Goal: Contribute content: Contribute content

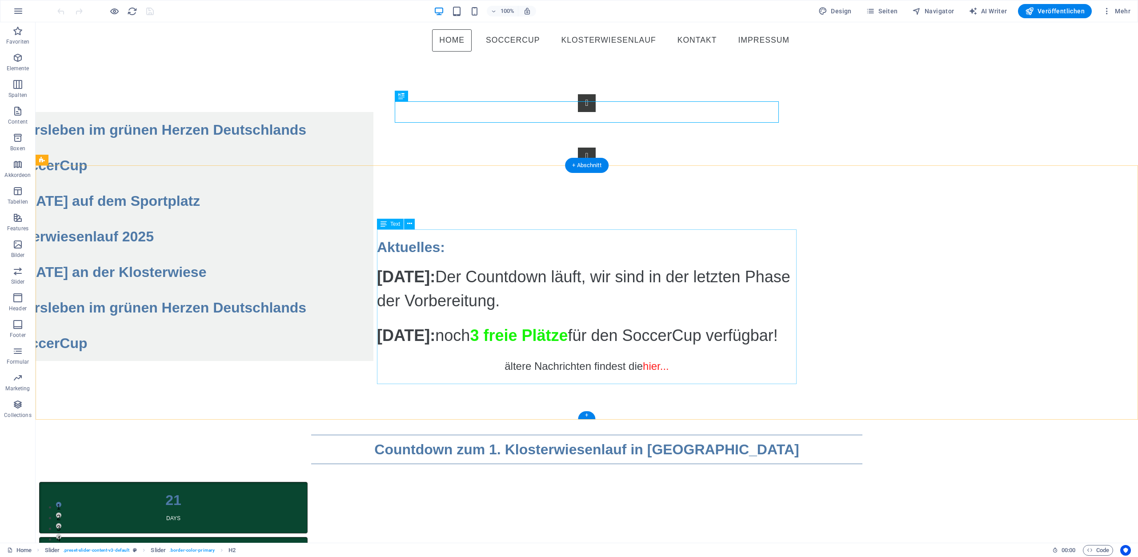
click at [385, 265] on div "[DATE]: Der Countdown läuft, wir sind in der letzten Phase der Vorbereitung. [D…" at bounding box center [587, 330] width 420 height 131
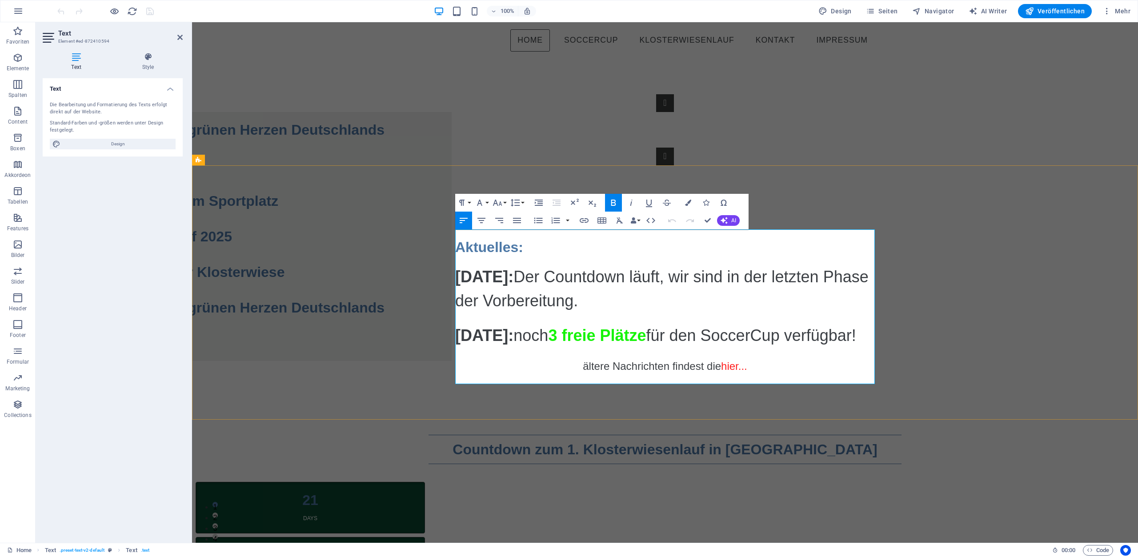
click at [457, 268] on strong "[DATE]:" at bounding box center [484, 277] width 58 height 18
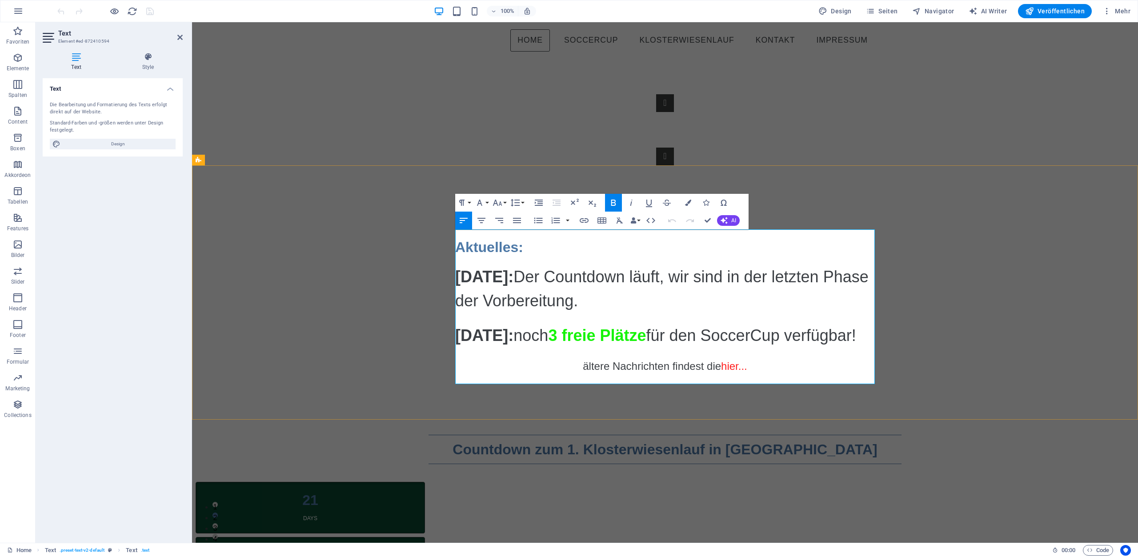
drag, startPoint x: 530, startPoint y: 325, endPoint x: 458, endPoint y: 286, distance: 82.3
click at [458, 286] on div "[DATE]: Der Countdown läuft, wir sind in der letzten Phase der Vorbereitung. [D…" at bounding box center [665, 330] width 420 height 131
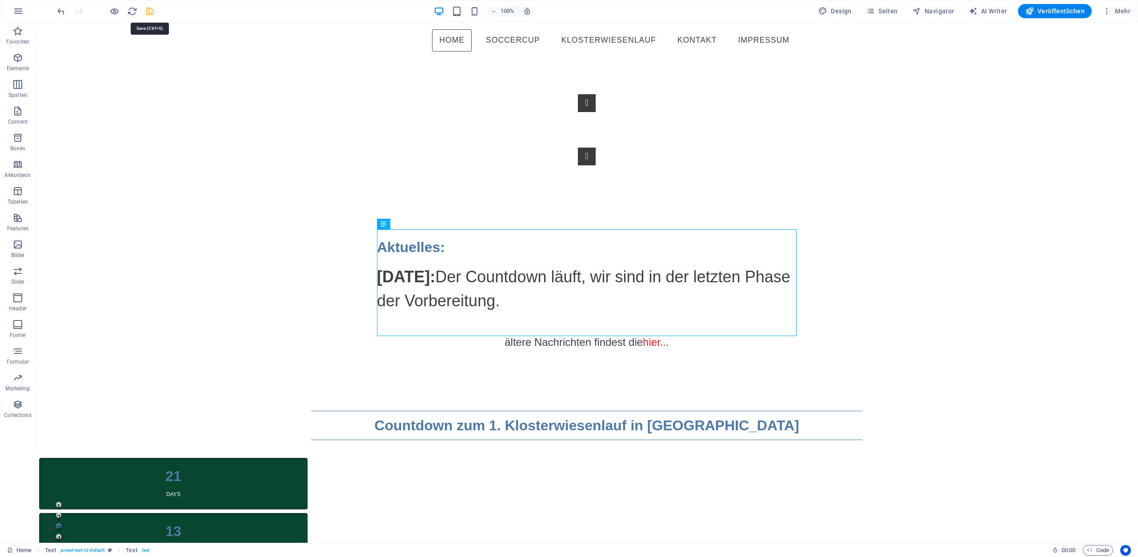
click at [149, 13] on icon "save" at bounding box center [150, 11] width 10 height 10
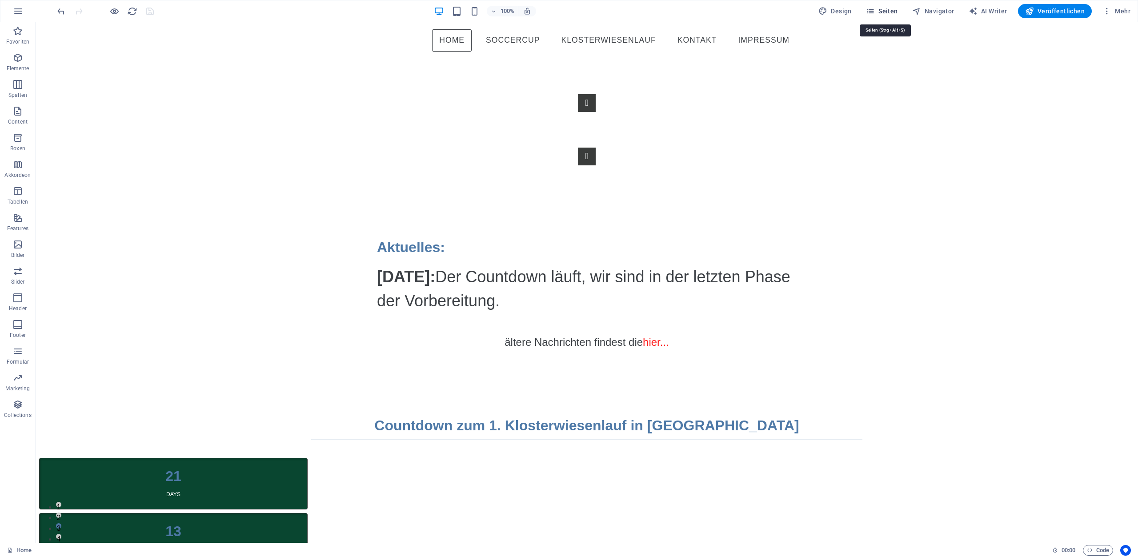
click at [400, 245] on span "Seiten" at bounding box center [370, 254] width 58 height 18
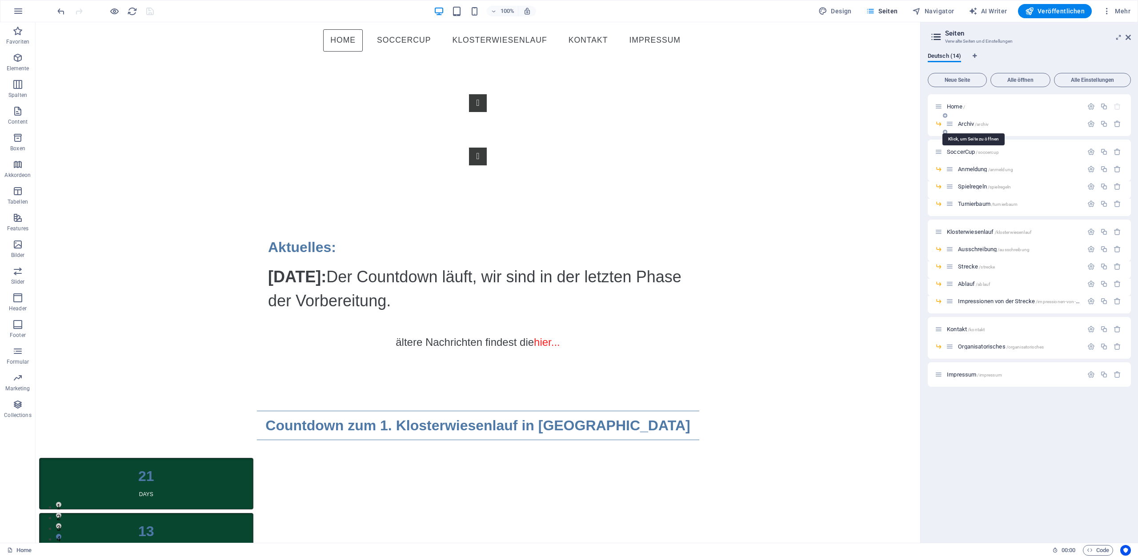
click at [967, 124] on span "Archiv /archiv" at bounding box center [973, 123] width 31 height 7
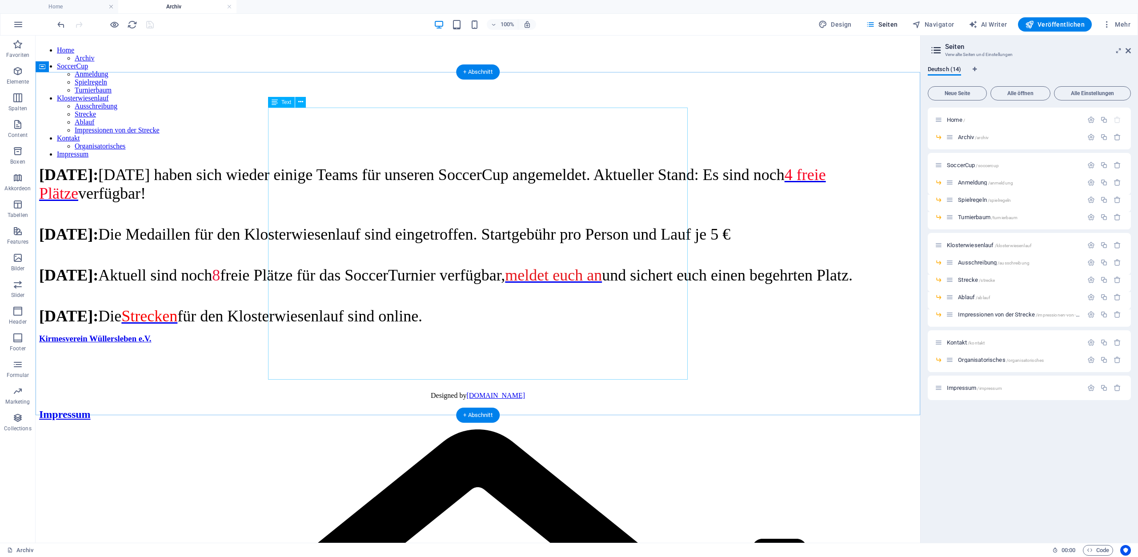
click at [296, 165] on div "[DATE]: [DATE] haben sich wieder einige Teams für unseren SoccerCup angemeldet.…" at bounding box center [478, 245] width 878 height 160
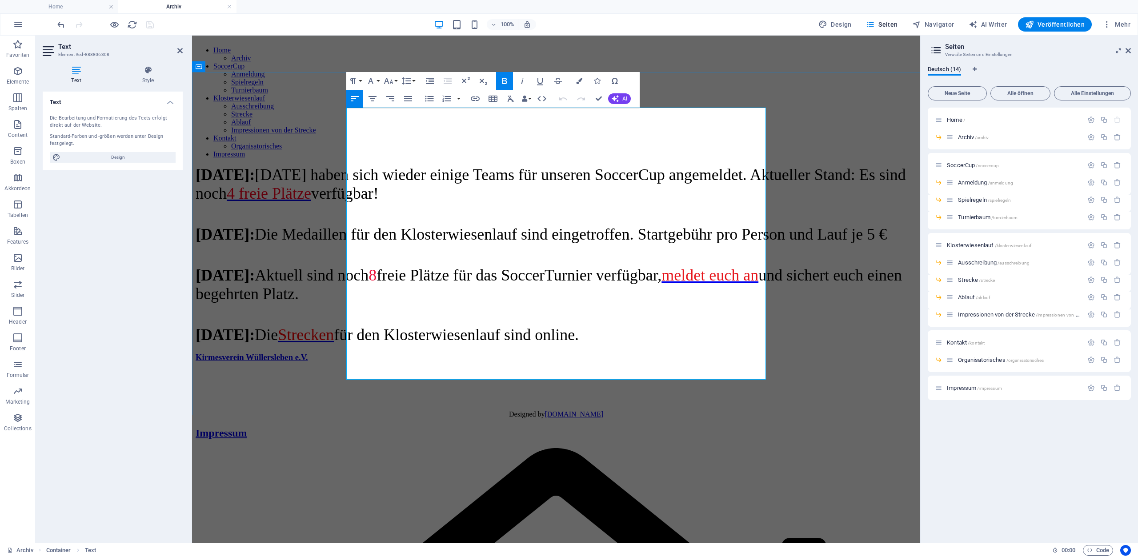
click at [255, 166] on span "[DATE]:" at bounding box center [225, 175] width 59 height 18
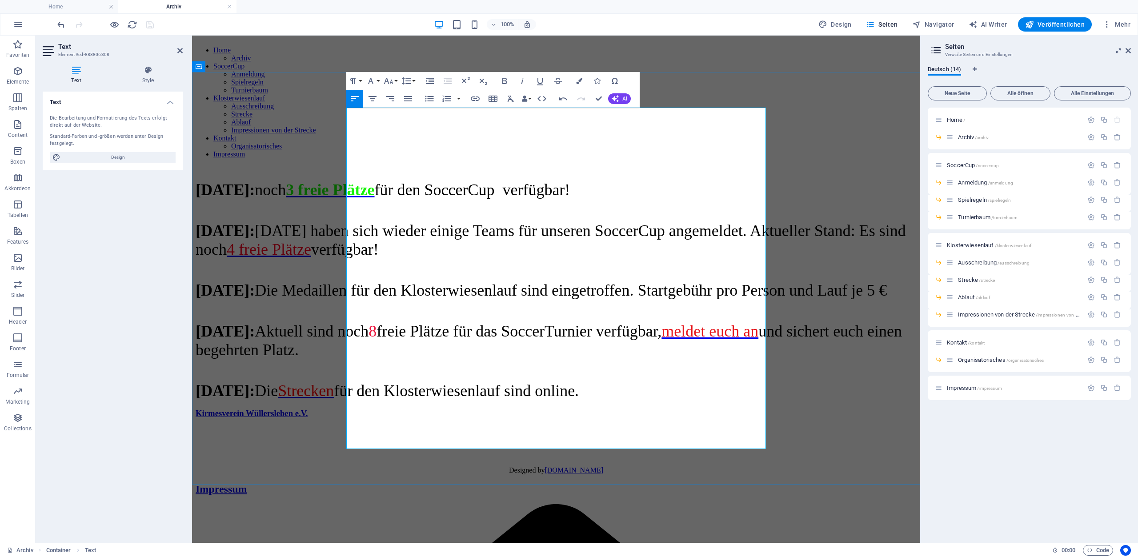
click at [350, 165] on p at bounding box center [556, 169] width 721 height 8
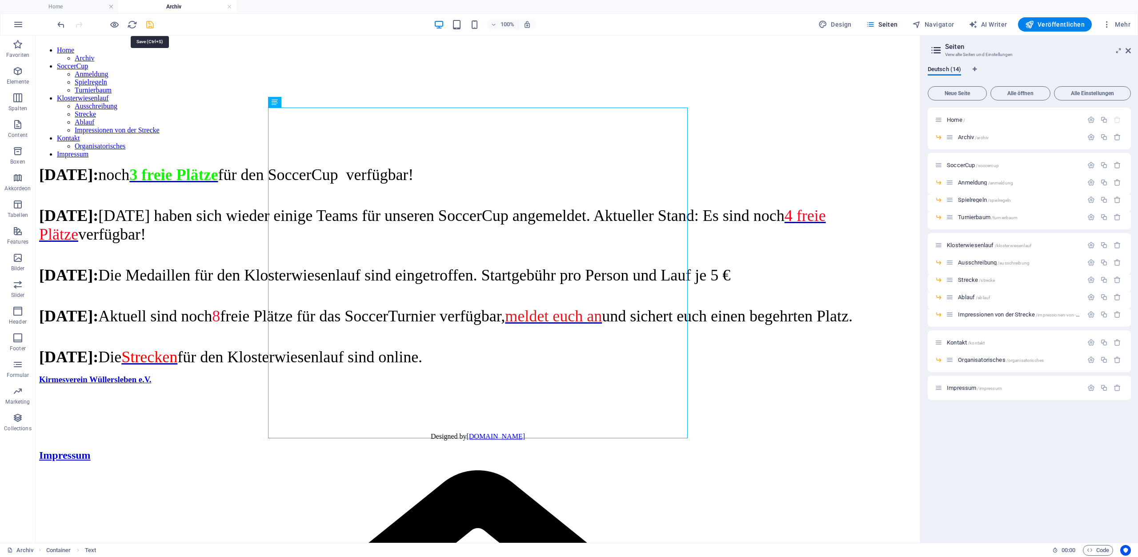
click at [148, 26] on icon "save" at bounding box center [150, 25] width 10 height 10
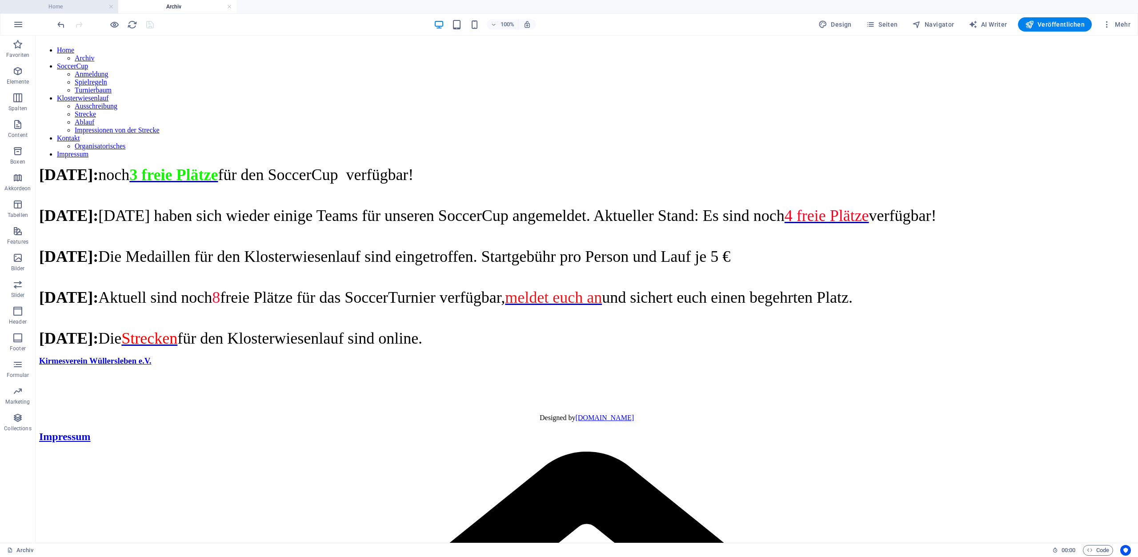
click at [67, 5] on h4 "Home" at bounding box center [59, 7] width 118 height 10
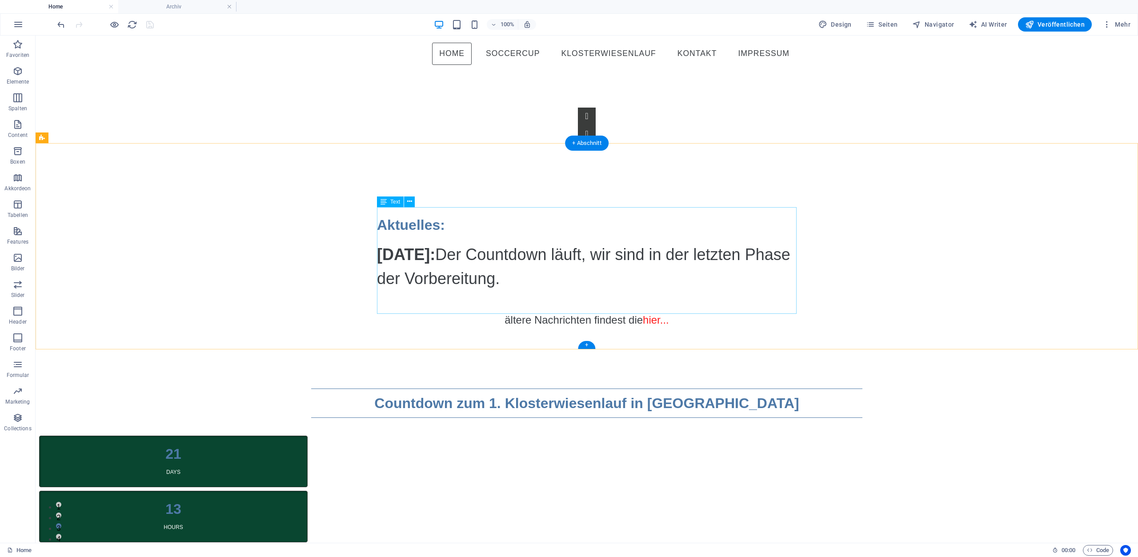
click at [389, 243] on div "[DATE]: Der Countdown läuft, wir sind in der letzten Phase der Vorbereitung. äl…" at bounding box center [587, 296] width 420 height 107
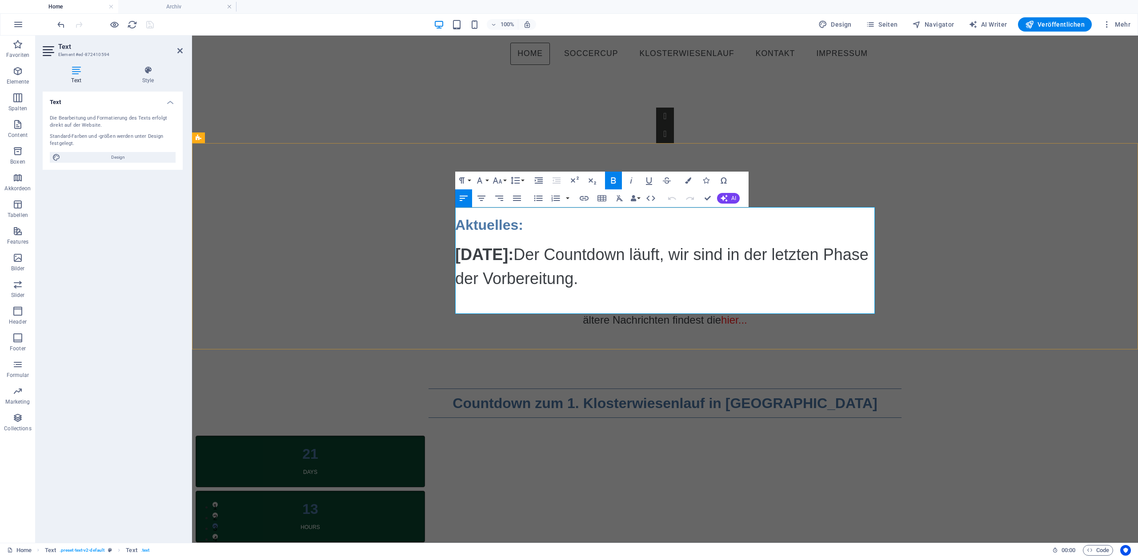
click at [458, 245] on strong "[DATE]:" at bounding box center [484, 254] width 58 height 18
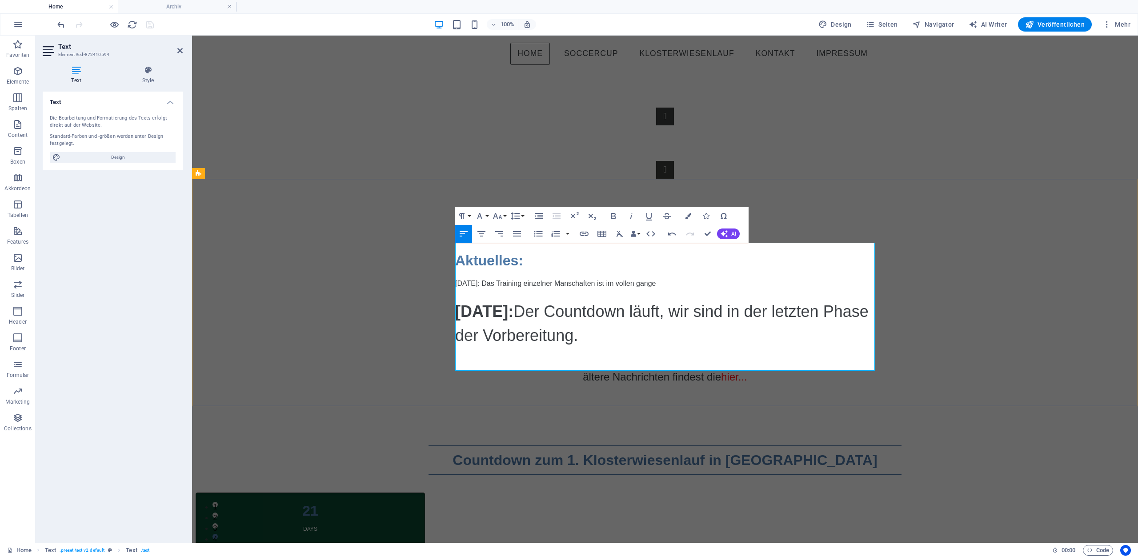
click at [652, 278] on p "[DATE]: Das Training einzelner Manschaften ist im vollen gange" at bounding box center [665, 283] width 420 height 11
click at [677, 278] on p "[DATE]: Das Training einzelner Manschaften ist im vollen Gange" at bounding box center [665, 283] width 420 height 11
click at [739, 278] on p "[DATE]: Das Training einzelner Manschaften ist im vollen Gange. Aktuell steht n…" at bounding box center [665, 283] width 420 height 11
drag, startPoint x: 717, startPoint y: 249, endPoint x: 769, endPoint y: 244, distance: 52.3
click at [769, 278] on p "[DATE]: Das Training einzelner Manschaften ist im vollen Gange. Aktuell steht n…" at bounding box center [665, 283] width 420 height 11
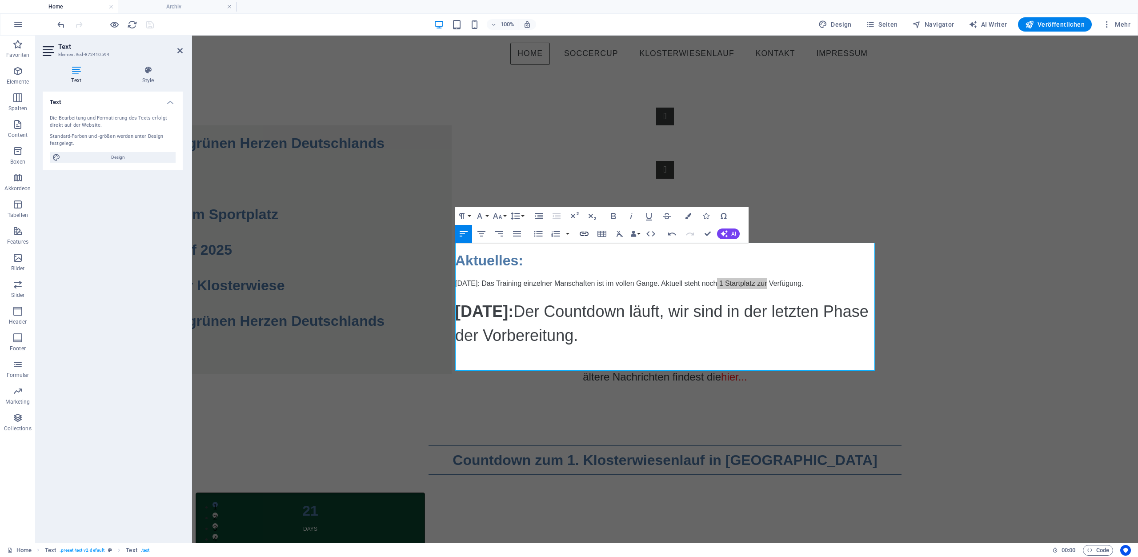
click at [586, 235] on icon "button" at bounding box center [584, 234] width 11 height 11
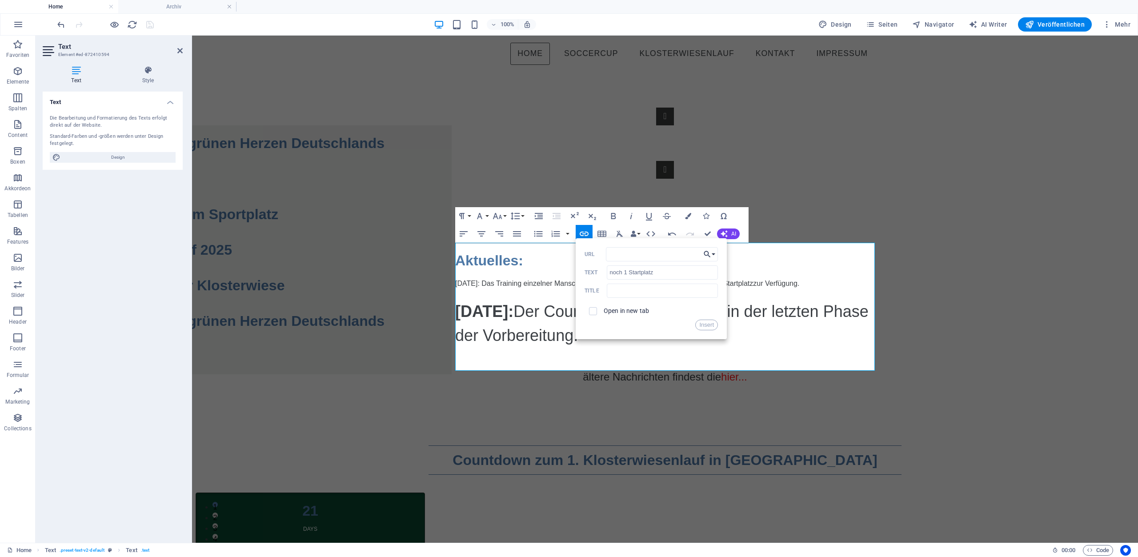
click at [710, 253] on icon "button" at bounding box center [707, 254] width 9 height 11
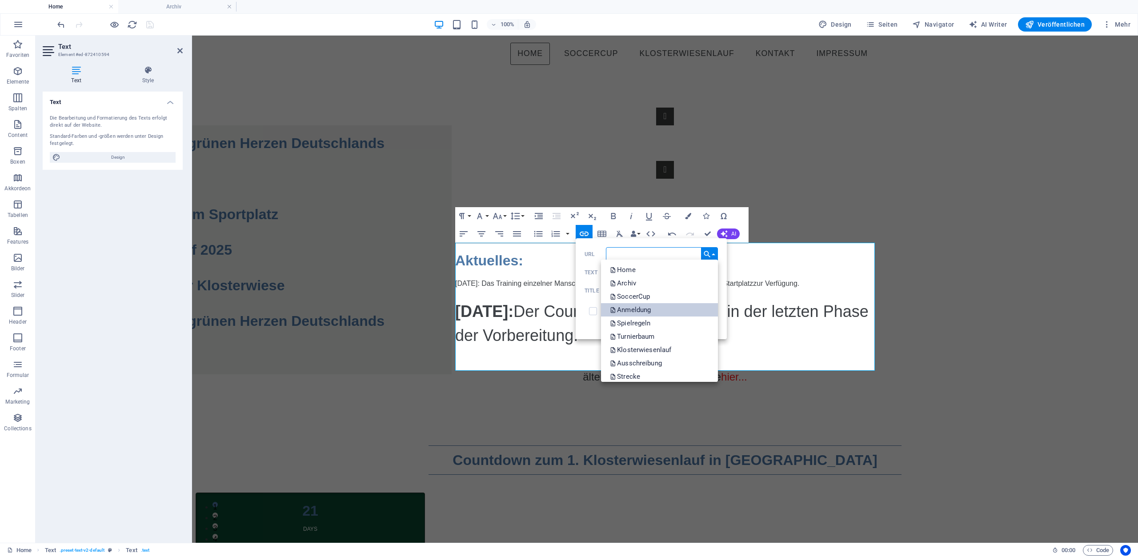
click at [635, 310] on p "Anmeldung" at bounding box center [631, 309] width 43 height 13
type input "/anmeldung"
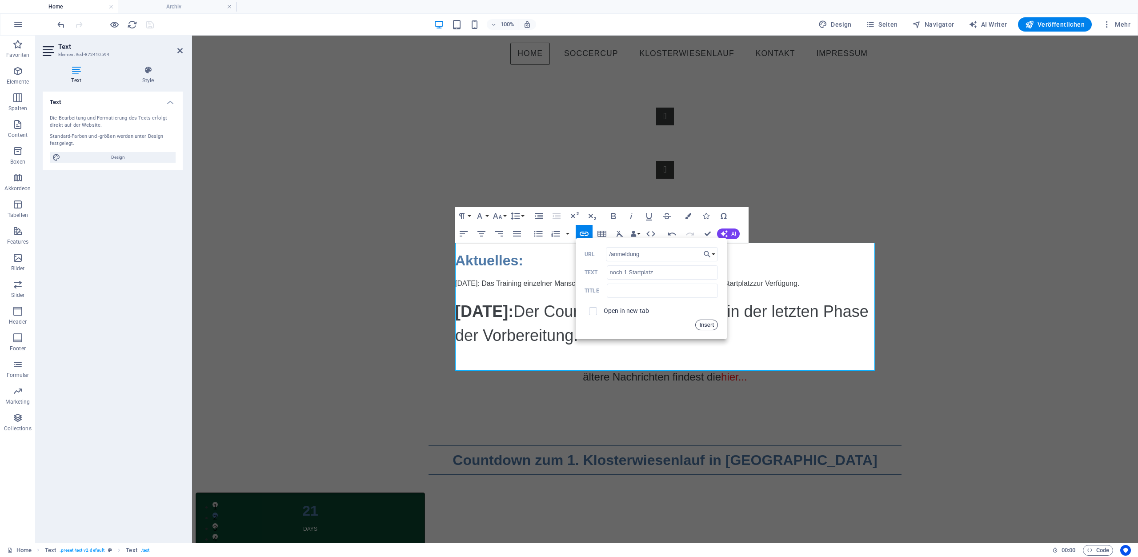
click at [699, 325] on button "Insert" at bounding box center [706, 325] width 23 height 11
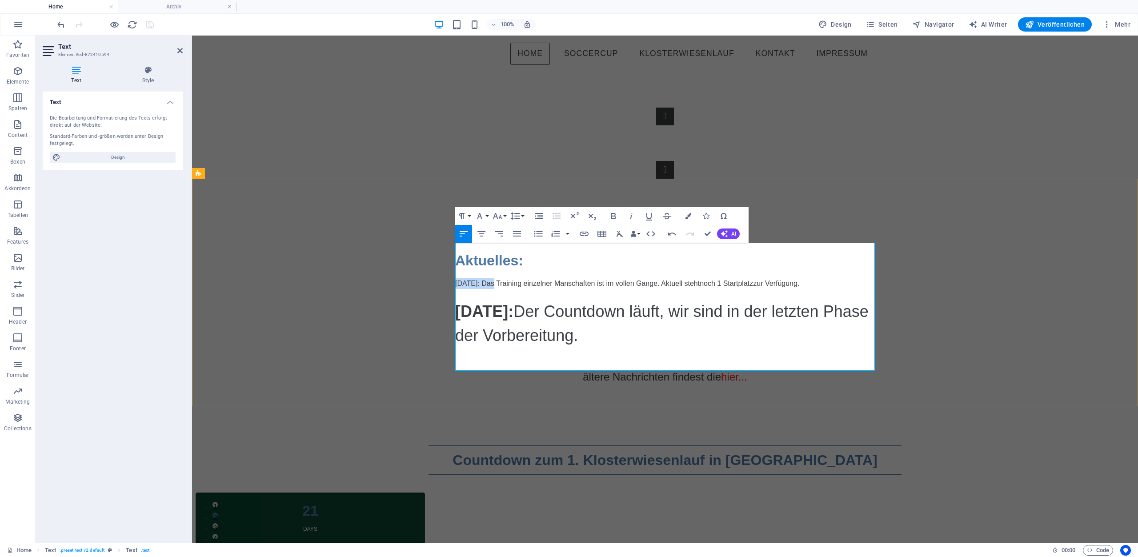
drag, startPoint x: 493, startPoint y: 249, endPoint x: 457, endPoint y: 246, distance: 35.6
click at [457, 278] on p "[DATE]: Das Training einzelner Manschaften ist im vollen Gange. Aktuell steht n…" at bounding box center [665, 283] width 420 height 11
drag, startPoint x: 821, startPoint y: 248, endPoint x: 457, endPoint y: 250, distance: 364.2
click at [457, 278] on p "[DATE]: Das Training einzelner Manschaften ist im vollen Gange. Aktuell steht n…" at bounding box center [665, 283] width 420 height 11
click at [487, 216] on button "Font Family" at bounding box center [481, 216] width 17 height 18
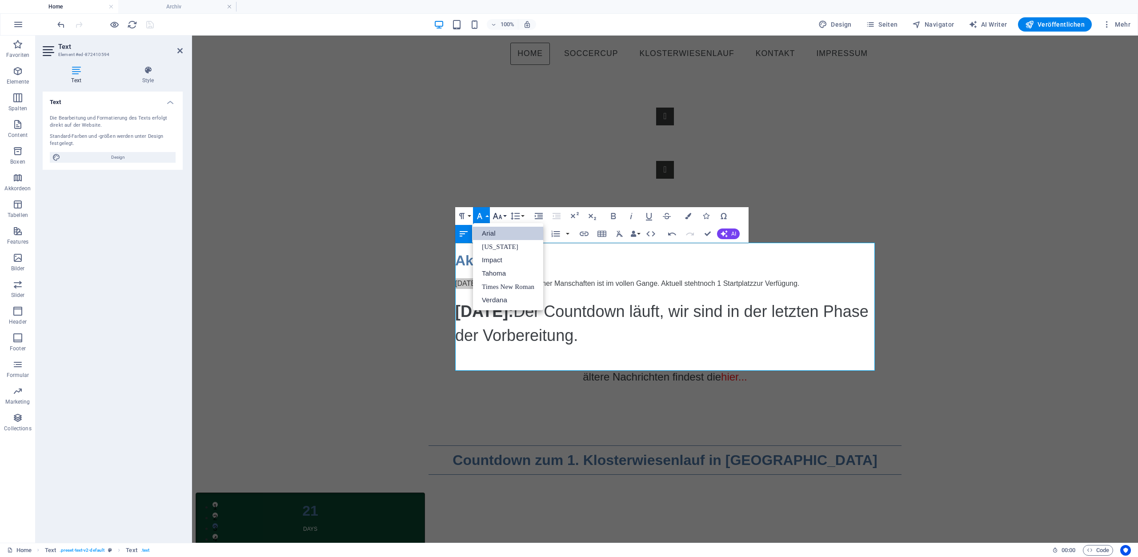
click at [505, 214] on button "Font Size" at bounding box center [499, 216] width 17 height 18
click at [509, 311] on link "36" at bounding box center [507, 313] width 32 height 13
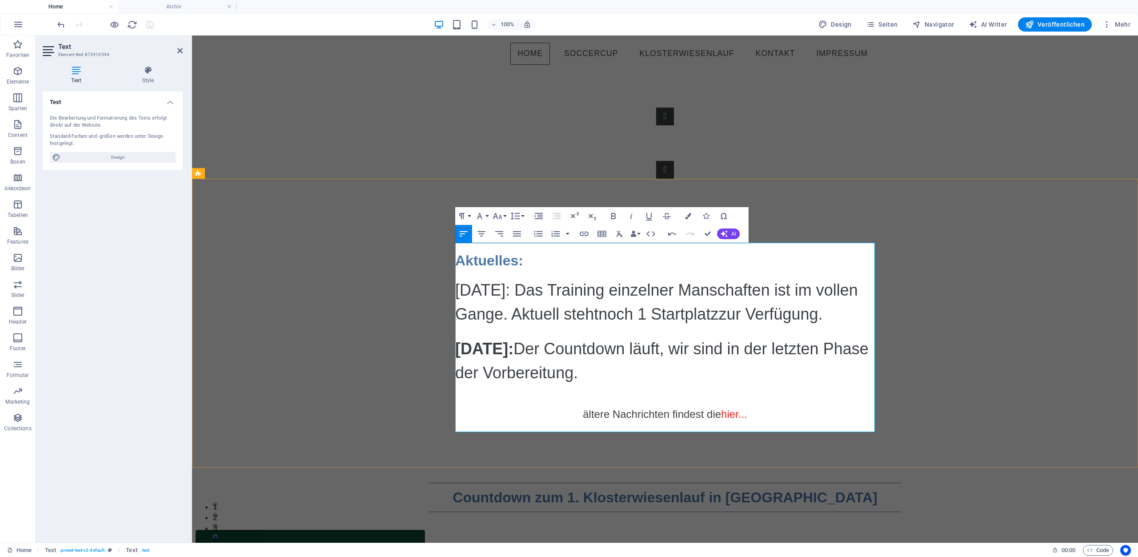
click at [544, 287] on span "[DATE]: Das Training einzelner Manschaften ist im vollen Gange. Aktuell steht n…" at bounding box center [656, 302] width 403 height 42
drag, startPoint x: 540, startPoint y: 254, endPoint x: 458, endPoint y: 255, distance: 81.4
click at [458, 281] on span "[DATE]: Das Training einzelner Manschaften ist im vollen Gange. Aktuell steht n…" at bounding box center [656, 302] width 403 height 42
click at [614, 215] on icon "button" at bounding box center [613, 216] width 11 height 11
click at [606, 281] on span "[DATE]: Das Training einzelner Manschaften ist im vollen Gange. Aktuell steht n…" at bounding box center [656, 302] width 402 height 42
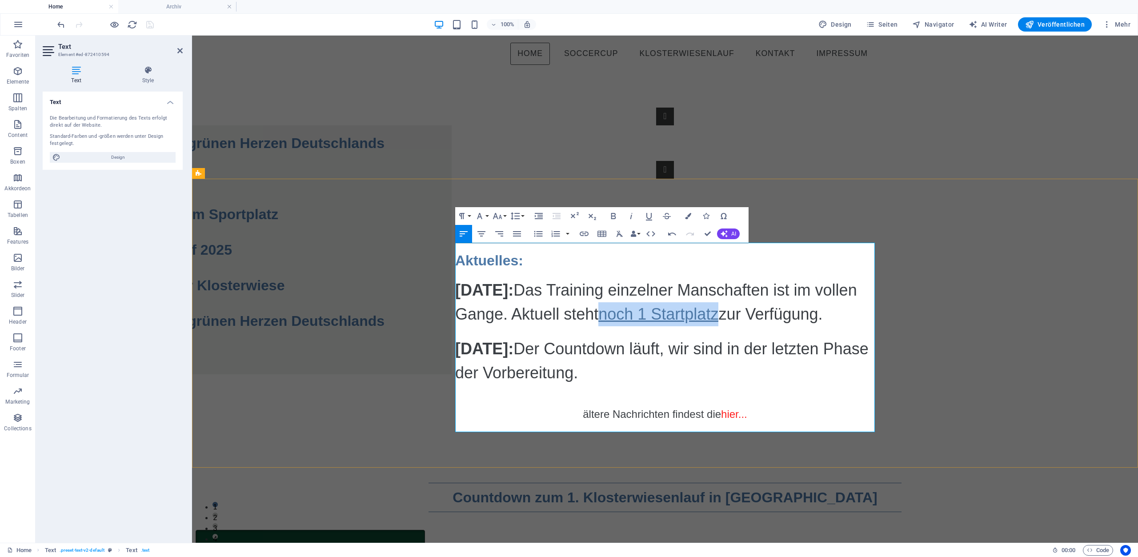
drag, startPoint x: 652, startPoint y: 280, endPoint x: 767, endPoint y: 275, distance: 115.2
click at [719, 305] on link "noch 1 Startplatz" at bounding box center [658, 314] width 120 height 18
click at [707, 257] on icon "button" at bounding box center [710, 256] width 6 height 6
type input "noch 1 Startplatz"
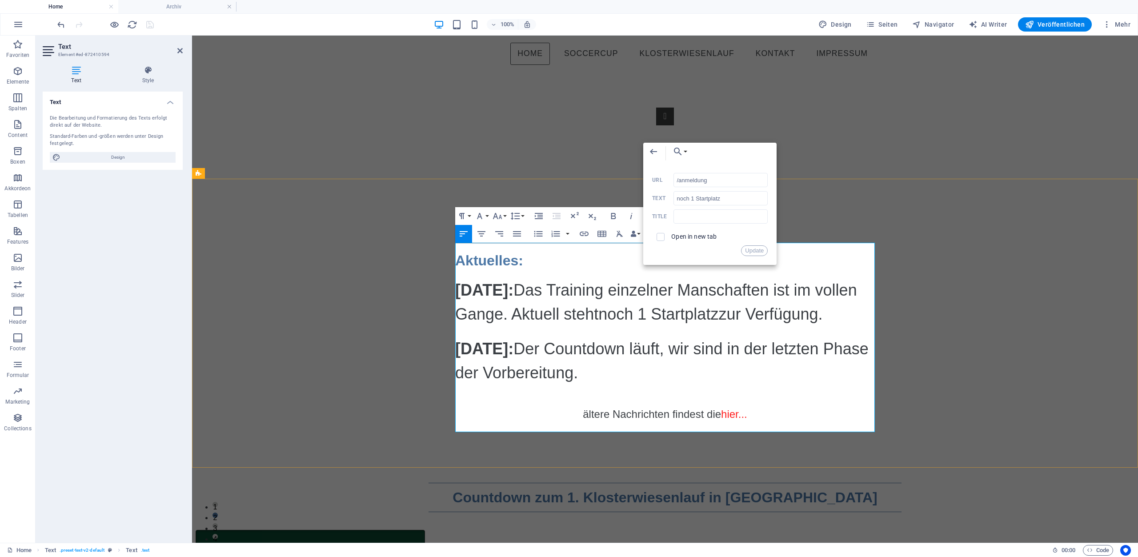
click at [597, 326] on p at bounding box center [665, 331] width 420 height 11
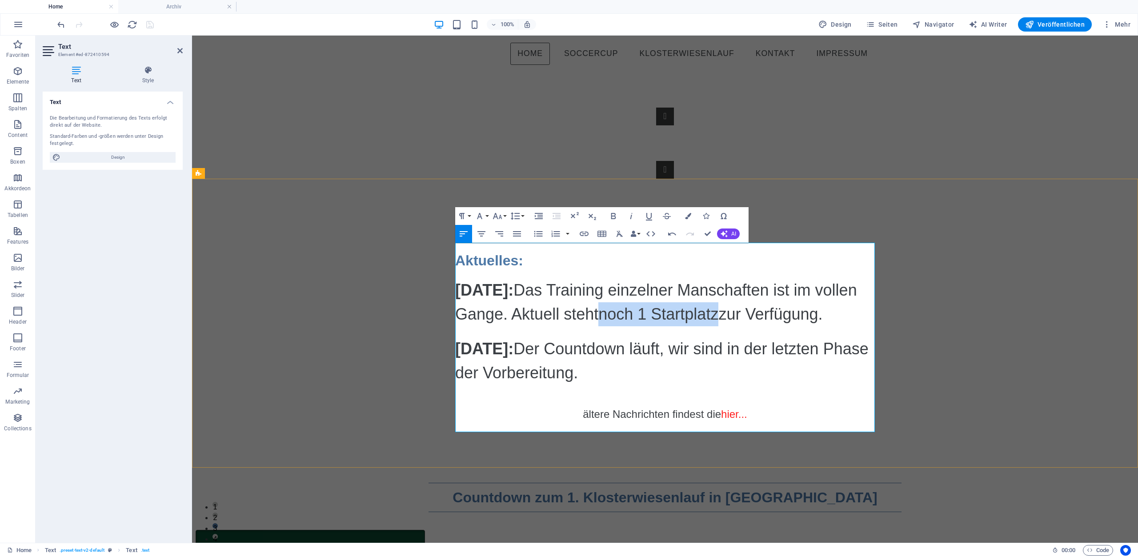
drag, startPoint x: 651, startPoint y: 281, endPoint x: 771, endPoint y: 279, distance: 120.5
click at [771, 281] on span "[DATE]: Das Training einzelner Manschaften ist im vollen Gange. Aktuell steht n…" at bounding box center [656, 302] width 402 height 42
click at [694, 217] on button "Colors" at bounding box center [688, 216] width 17 height 18
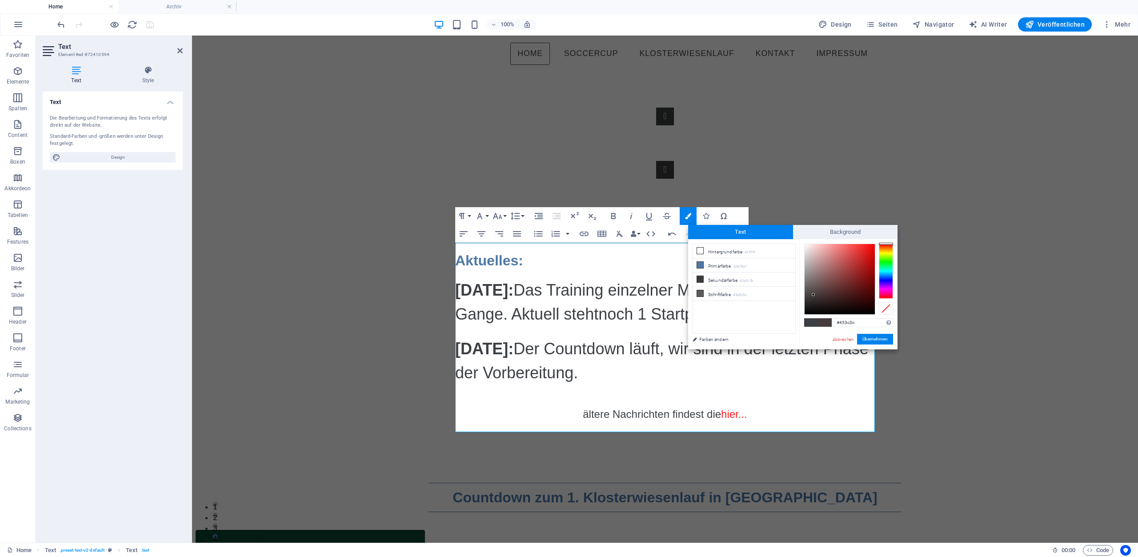
drag, startPoint x: 887, startPoint y: 274, endPoint x: 887, endPoint y: 241, distance: 33.3
click at [887, 241] on div "#453c3c Unterstützte Formate: #0852ed rgb(8, 82, 237) rgba(8, 82, 237, 90%) hsv…" at bounding box center [848, 358] width 98 height 239
type input "#f92c03"
click at [874, 245] on div at bounding box center [840, 279] width 70 height 70
click at [875, 340] on button "Übernehmen" at bounding box center [875, 339] width 36 height 11
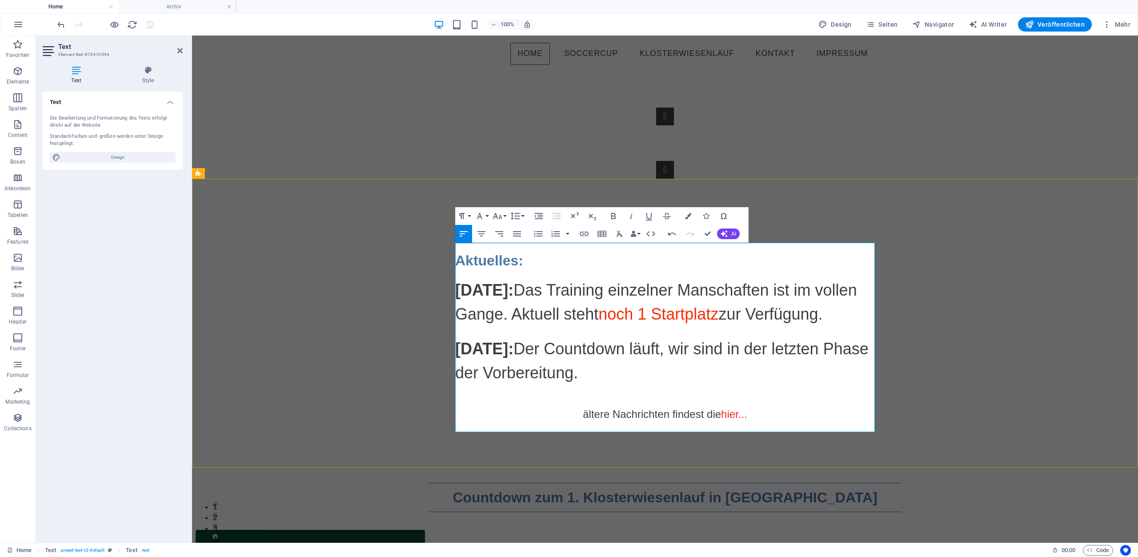
click at [753, 337] on p "[DATE]: Der Countdown läuft, wir sind in der letzten Phase der Vorbereitung." at bounding box center [665, 361] width 420 height 48
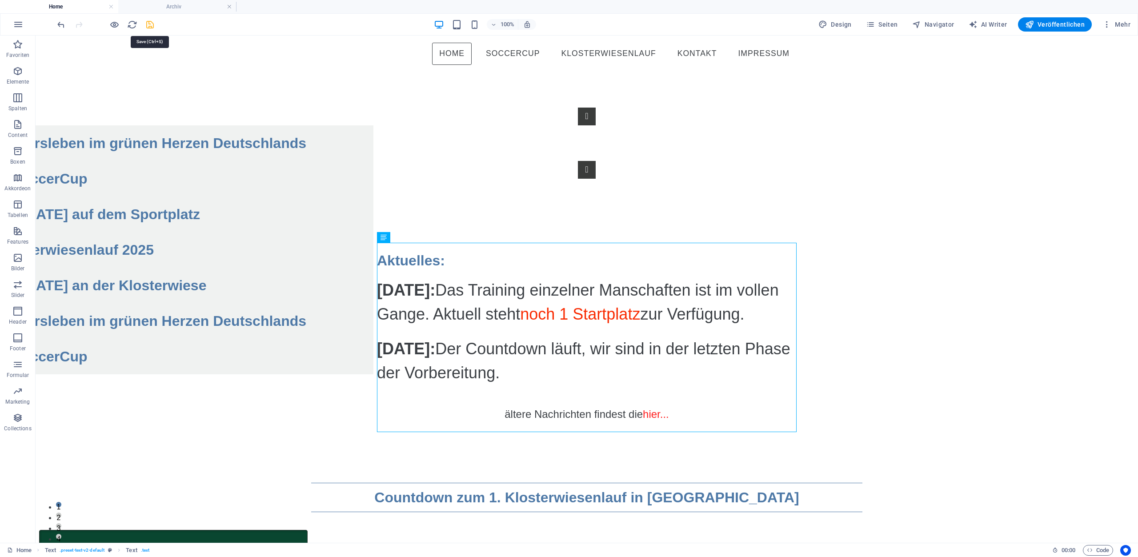
click at [151, 24] on icon "save" at bounding box center [150, 25] width 10 height 10
click at [871, 25] on icon "button" at bounding box center [870, 24] width 9 height 9
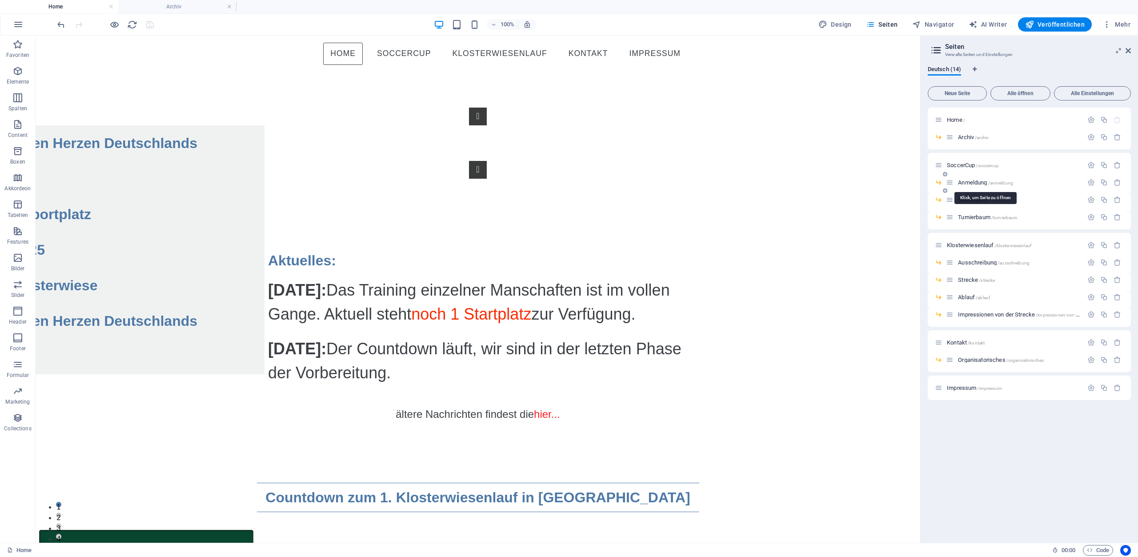
click at [973, 184] on span "Anmeldung /anmeldung" at bounding box center [985, 182] width 55 height 7
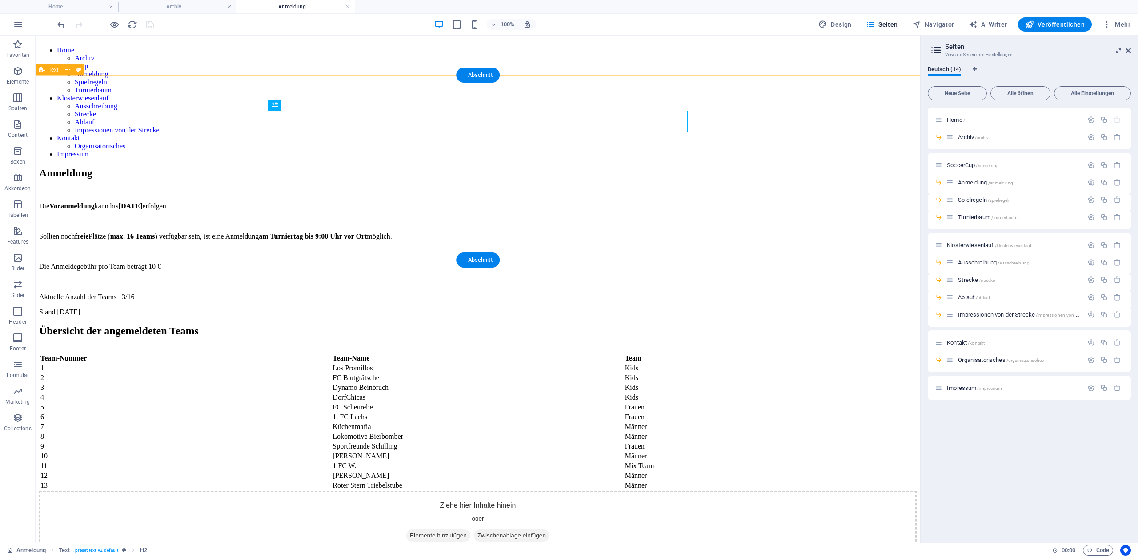
scroll to position [0, 0]
click at [318, 209] on div "Die Voranmeldung kann bis [DATE] erfolgen. Sollten noch freie Plätze ( max. 16 …" at bounding box center [478, 259] width 878 height 114
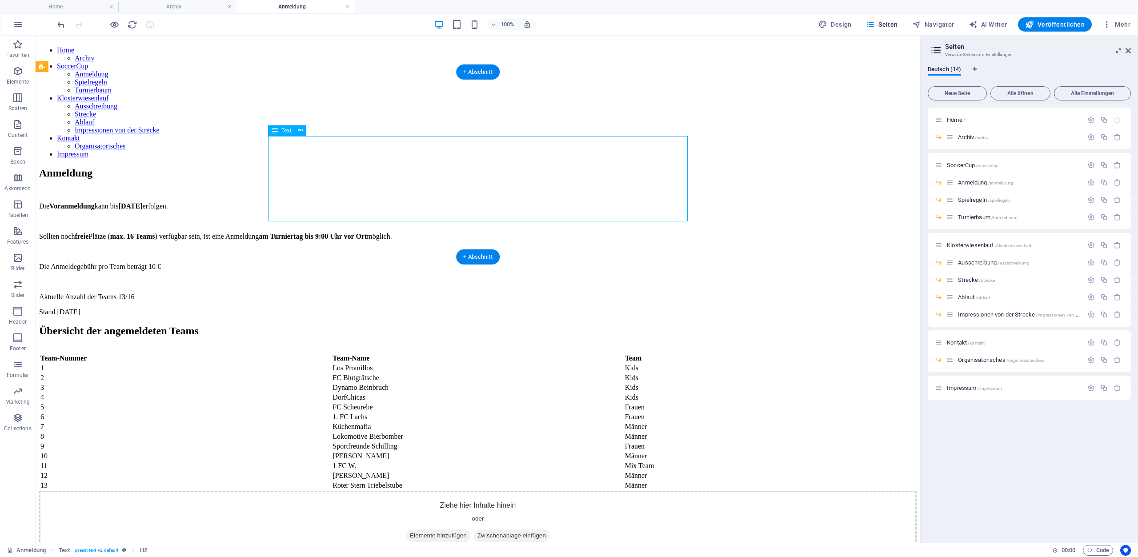
click at [318, 209] on div "Die Voranmeldung kann bis [DATE] erfolgen. Sollten noch freie Plätze ( max. 16 …" at bounding box center [478, 259] width 878 height 114
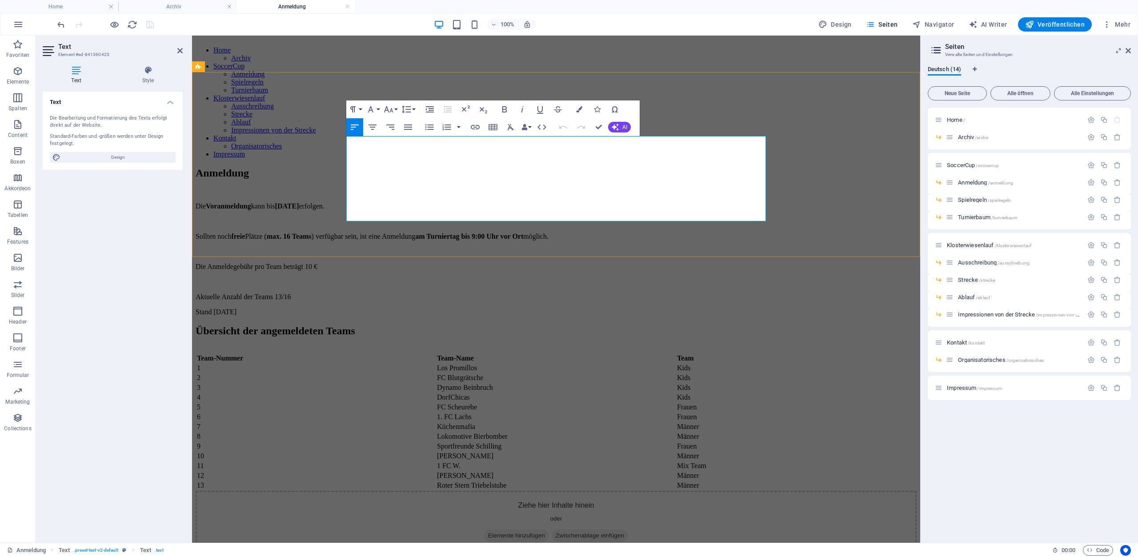
drag, startPoint x: 438, startPoint y: 205, endPoint x: 465, endPoint y: 201, distance: 26.9
click at [439, 293] on p "Aktuelle Anzahl der Teams 13/16" at bounding box center [556, 297] width 721 height 8
drag, startPoint x: 373, startPoint y: 214, endPoint x: 368, endPoint y: 215, distance: 5.4
click at [368, 308] on p "Stand [DATE]" at bounding box center [556, 312] width 721 height 8
drag, startPoint x: 456, startPoint y: 207, endPoint x: 347, endPoint y: 206, distance: 108.9
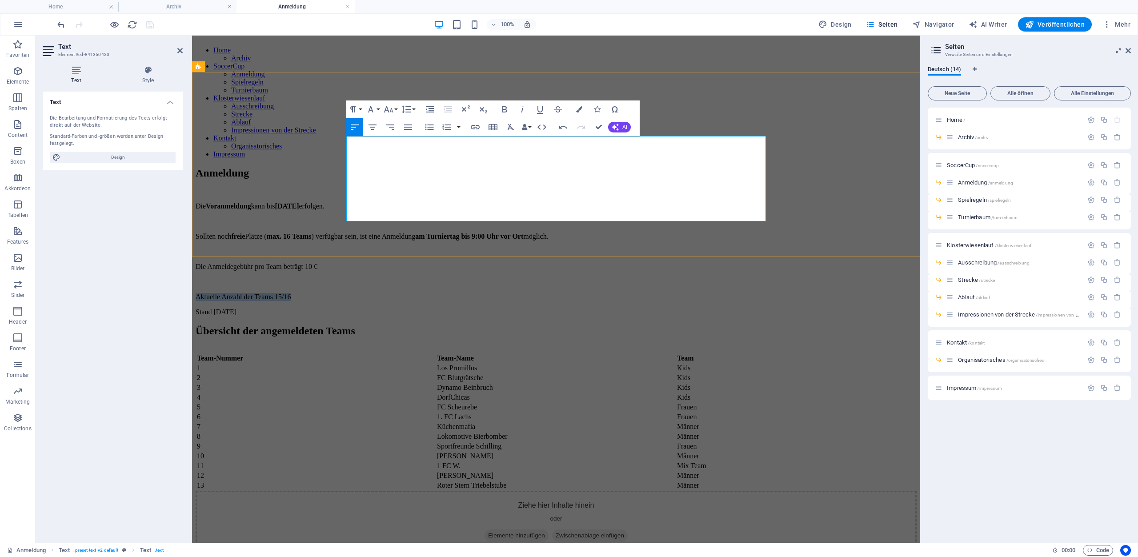
click at [347, 293] on p "Aktuelle Anzahl der Teams 15/16" at bounding box center [556, 297] width 721 height 8
click at [505, 111] on icon "button" at bounding box center [504, 109] width 11 height 11
click at [492, 263] on p "Die Anmeldegebühr pro Team beträgt 10 €" at bounding box center [556, 267] width 721 height 8
click at [513, 202] on p "Die Voranmeldung kann bis [DATE] erfolgen." at bounding box center [556, 206] width 721 height 8
click at [348, 202] on p "Die Voranmeldung kann bis [DATE] erfolgen." at bounding box center [556, 206] width 721 height 8
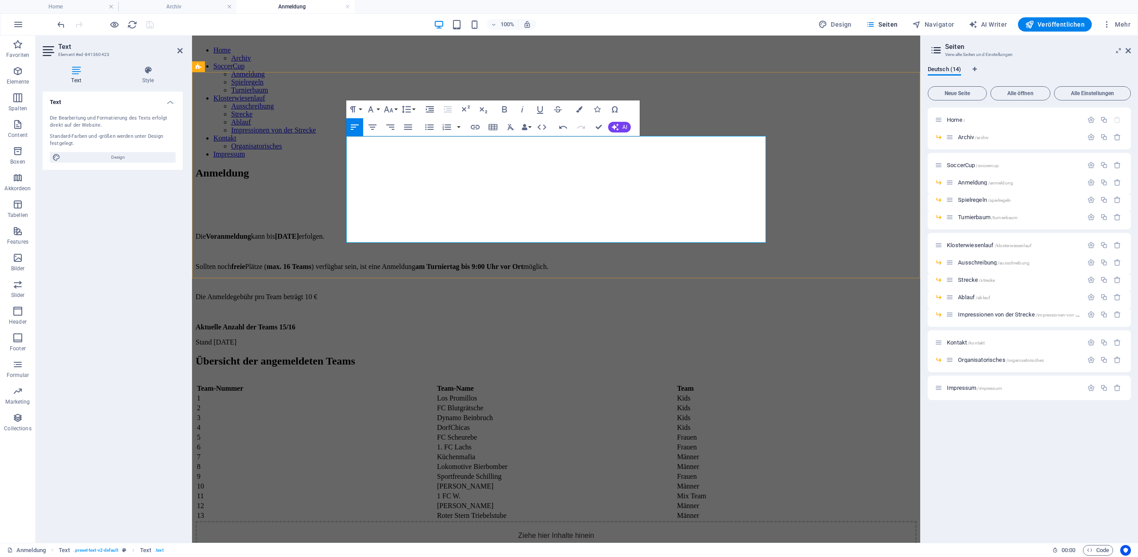
drag, startPoint x: 353, startPoint y: 146, endPoint x: 376, endPoint y: 145, distance: 22.7
click at [353, 202] on p at bounding box center [556, 206] width 721 height 8
drag, startPoint x: 347, startPoint y: 143, endPoint x: 352, endPoint y: 141, distance: 5.1
click at [348, 202] on p "Noch 1 Startplatz zu vergeben" at bounding box center [556, 206] width 721 height 8
click at [455, 202] on p "---- Noch 1 Startplatz zu vergeben" at bounding box center [556, 206] width 721 height 8
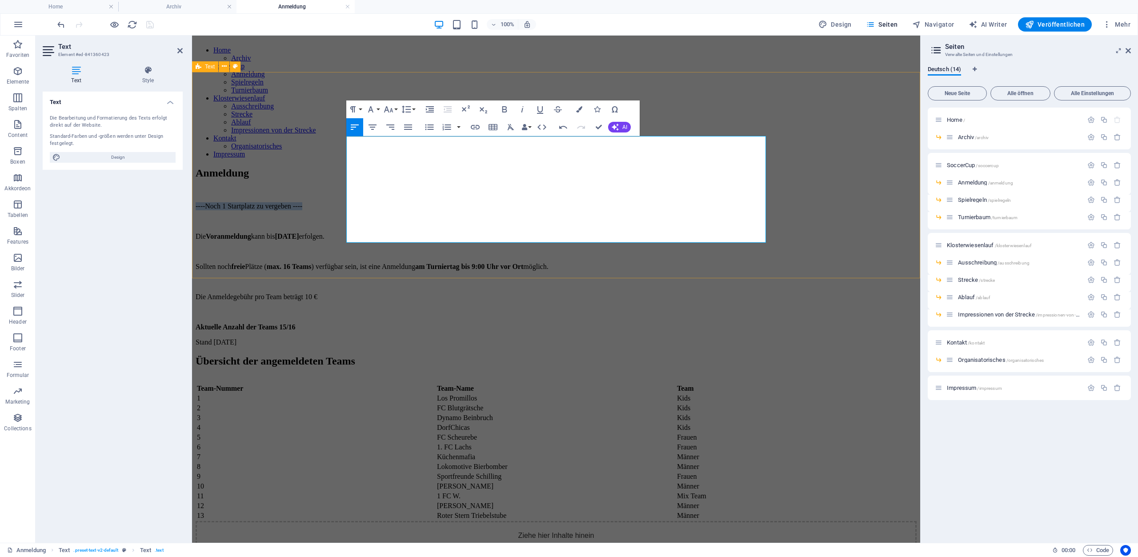
drag, startPoint x: 486, startPoint y: 141, endPoint x: 345, endPoint y: 142, distance: 141.4
click at [345, 167] on div "Anmeldung ---- Noch 1 Startplatz zu vergeben ---- Die Voranmeldung kann bis [DA…" at bounding box center [556, 256] width 721 height 179
click at [582, 112] on button "Colors" at bounding box center [579, 109] width 17 height 18
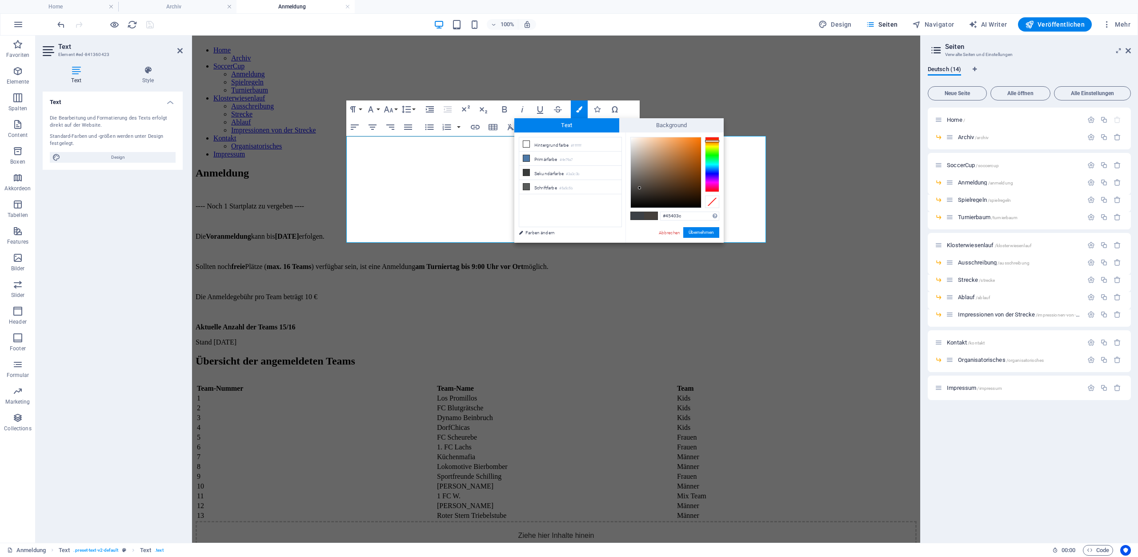
click at [712, 141] on div at bounding box center [712, 164] width 14 height 55
click at [718, 192] on div at bounding box center [712, 164] width 14 height 55
type input "#f30c0c"
click at [697, 140] on div at bounding box center [666, 172] width 70 height 70
click at [710, 236] on button "Übernehmen" at bounding box center [701, 232] width 36 height 11
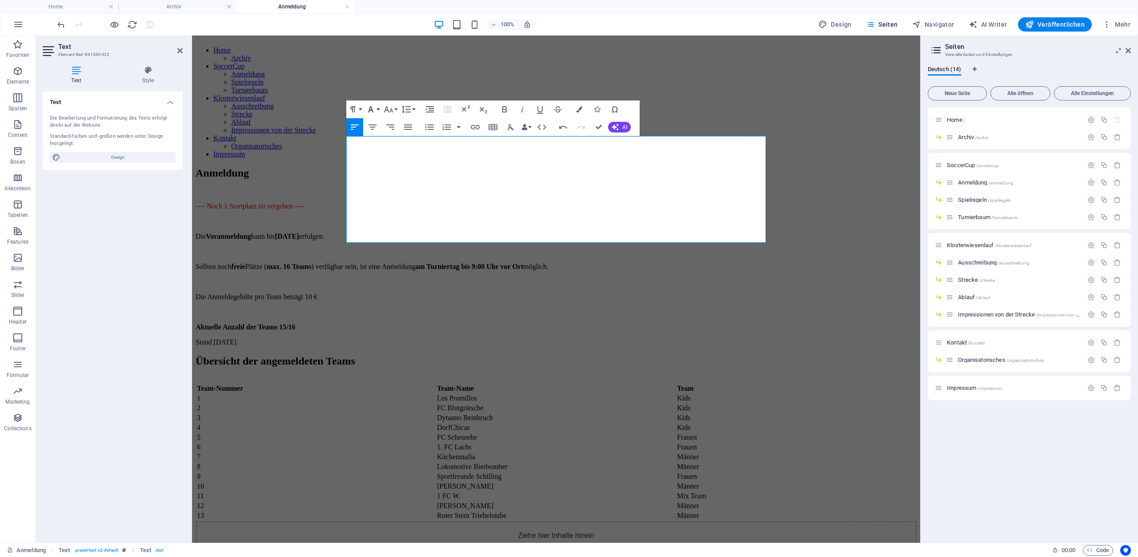
click at [377, 111] on button "Font Family" at bounding box center [372, 109] width 17 height 18
click at [397, 108] on button "Font Size" at bounding box center [390, 109] width 17 height 18
click at [398, 208] on link "36" at bounding box center [398, 206] width 32 height 13
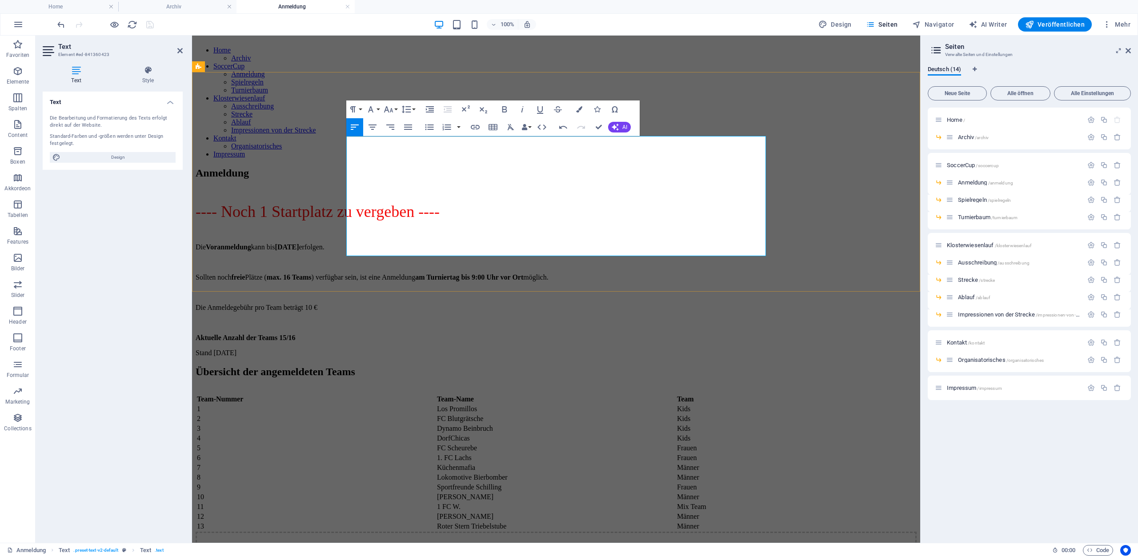
click at [454, 228] on p at bounding box center [556, 232] width 721 height 8
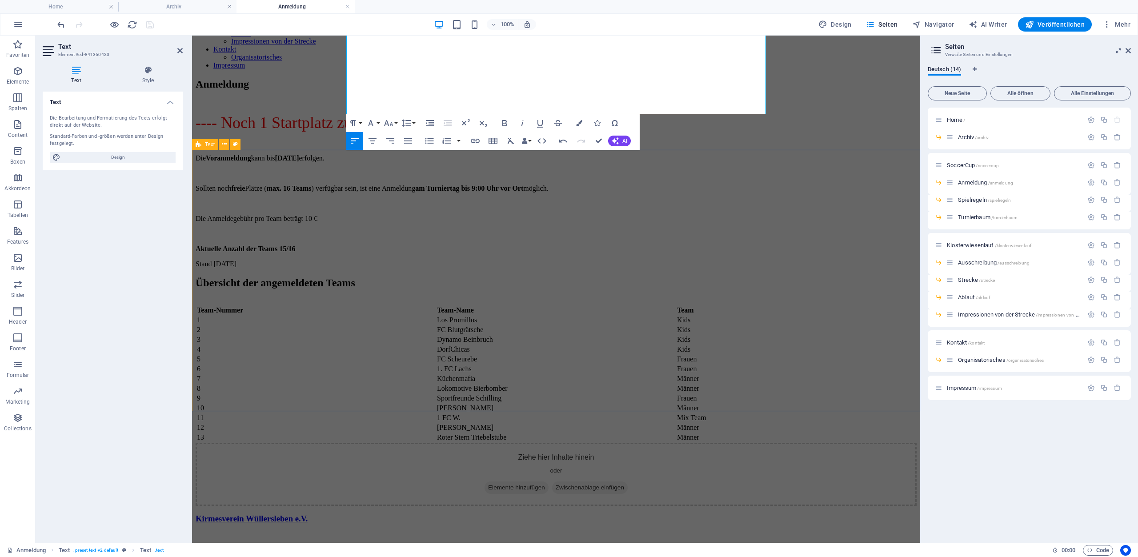
scroll to position [181, 0]
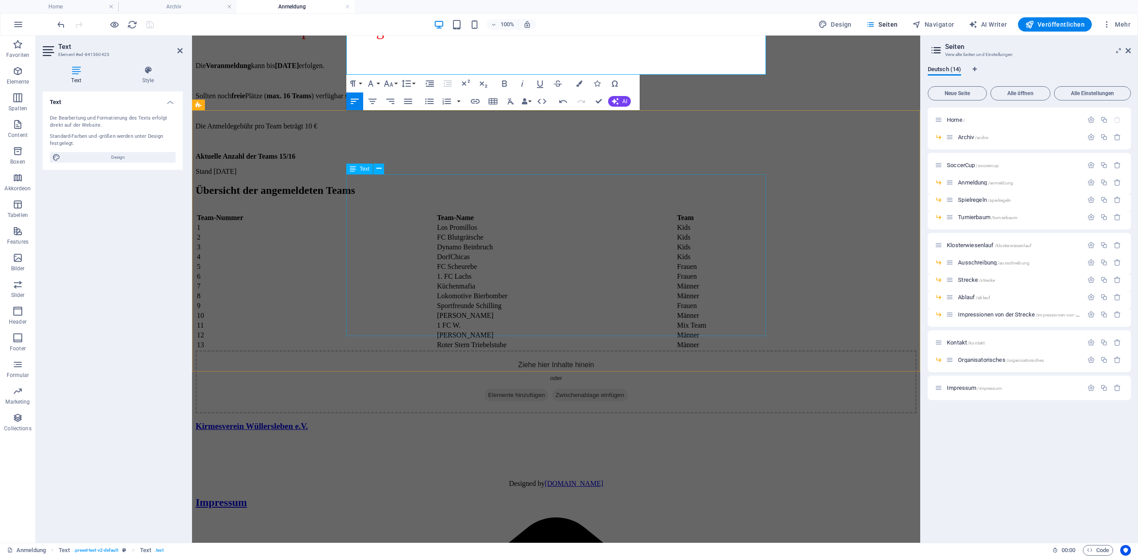
click at [664, 317] on div "Team-Nummer Team-Name Team 1 Los Promillos Kids 2 FC Blutgrätsche Kids 3 Dynamo…" at bounding box center [556, 282] width 721 height 138
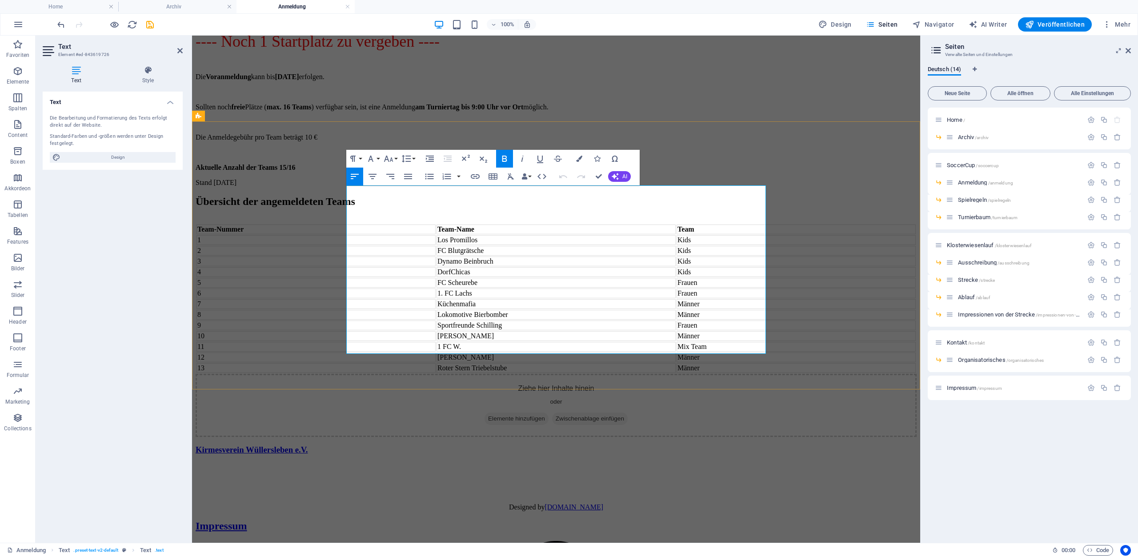
click at [677, 363] on td "Männer" at bounding box center [796, 368] width 239 height 10
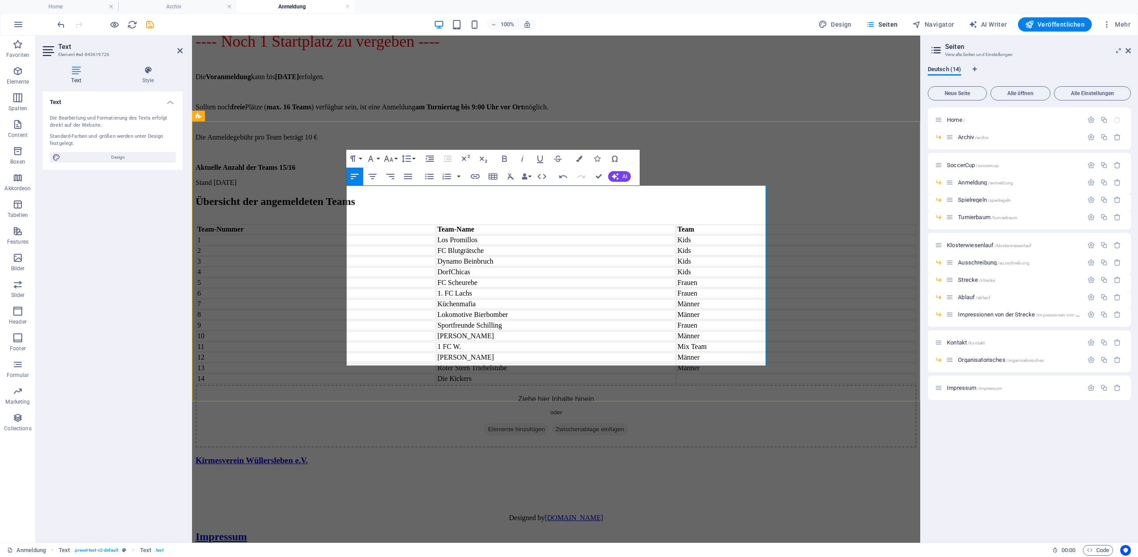
click at [677, 374] on td at bounding box center [796, 379] width 239 height 10
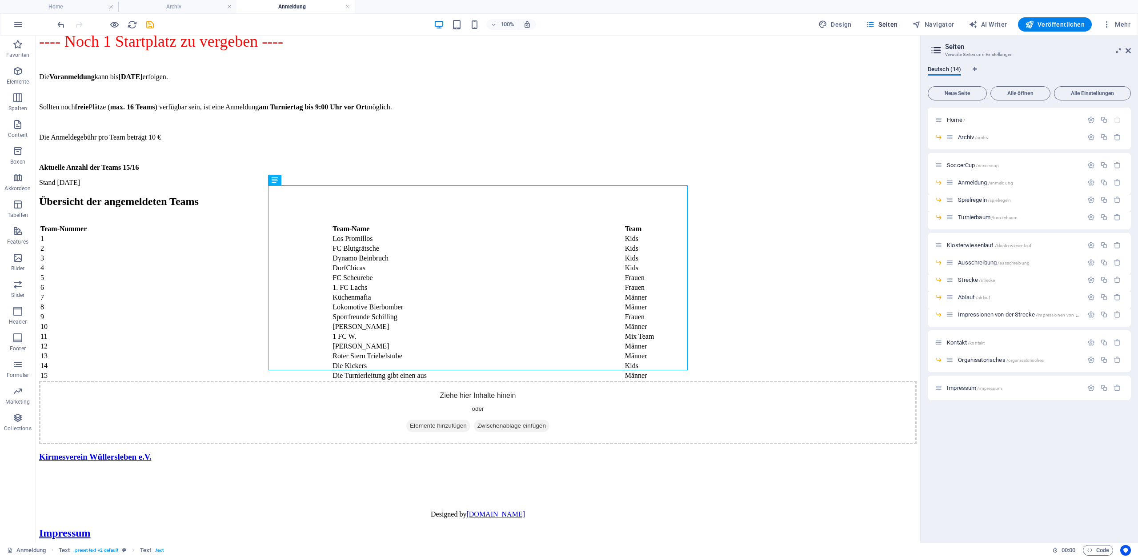
click at [143, 24] on div at bounding box center [106, 24] width 100 height 14
click at [145, 24] on icon "save" at bounding box center [150, 25] width 10 height 10
